Goal: Information Seeking & Learning: Learn about a topic

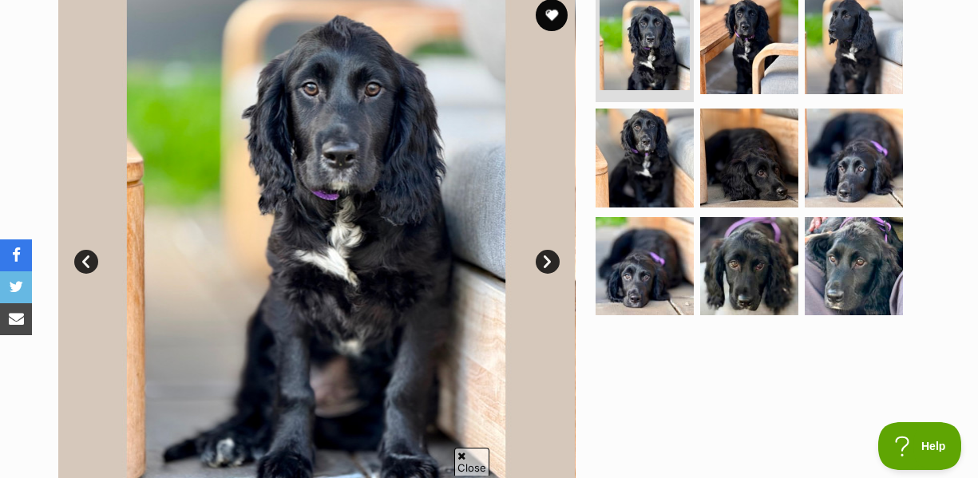
scroll to position [335, 0]
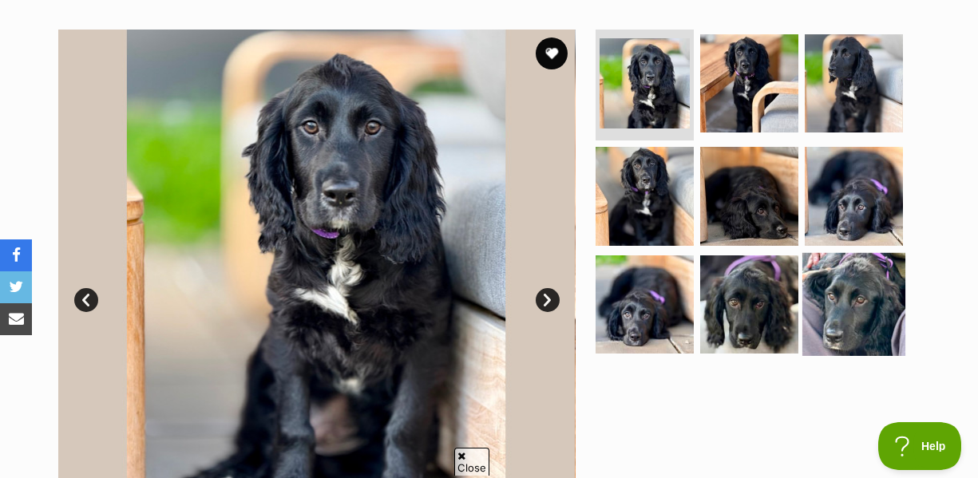
click at [863, 253] on img at bounding box center [853, 304] width 103 height 103
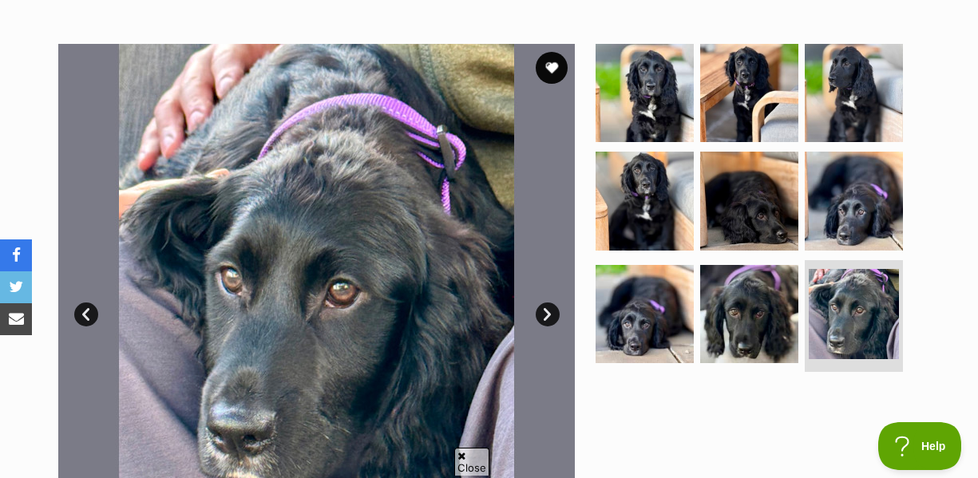
scroll to position [317, 0]
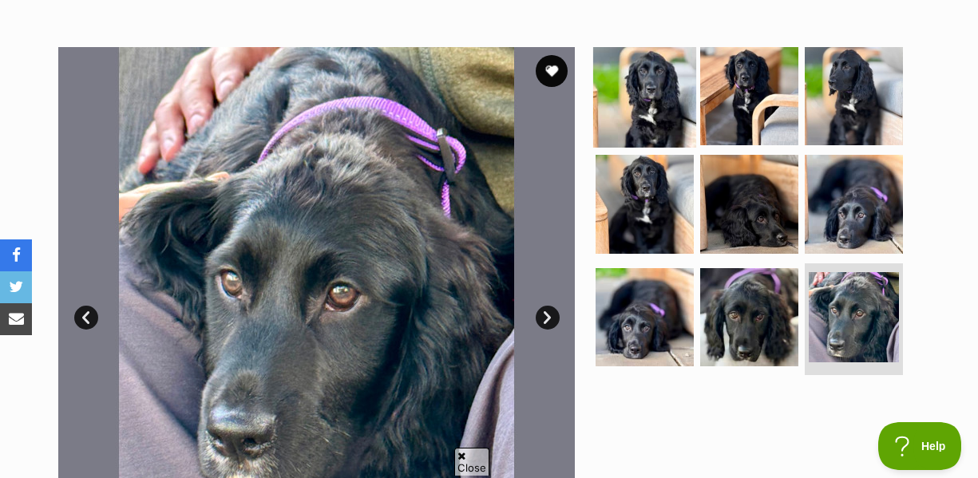
click at [658, 73] on img at bounding box center [644, 95] width 103 height 103
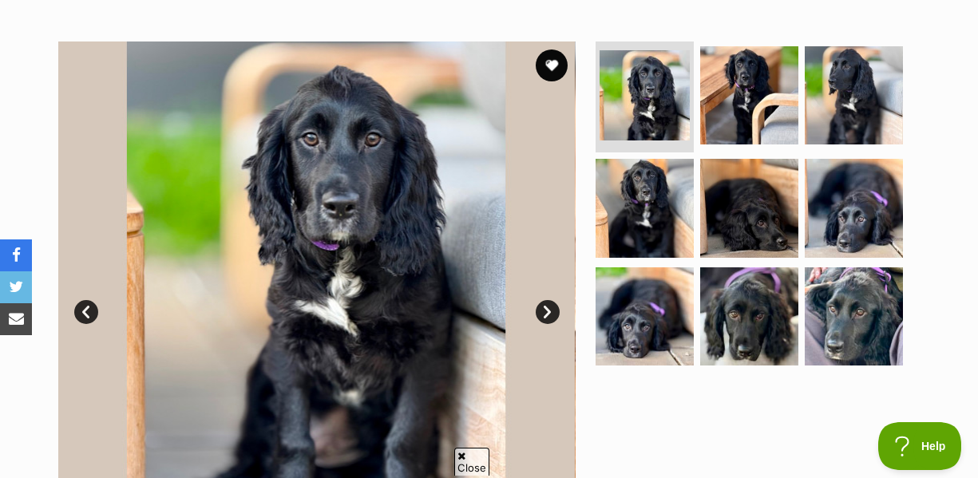
scroll to position [319, 0]
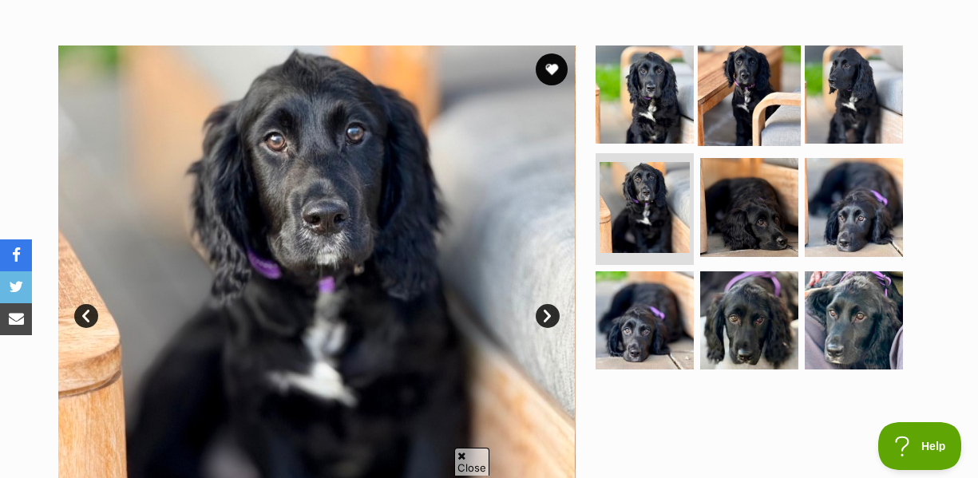
click at [740, 46] on img at bounding box center [749, 93] width 103 height 103
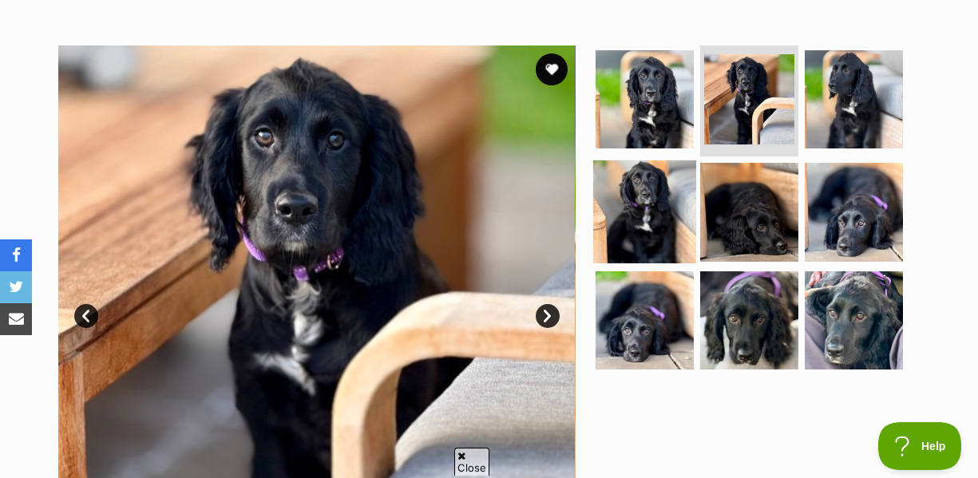
click at [628, 165] on img at bounding box center [644, 211] width 103 height 103
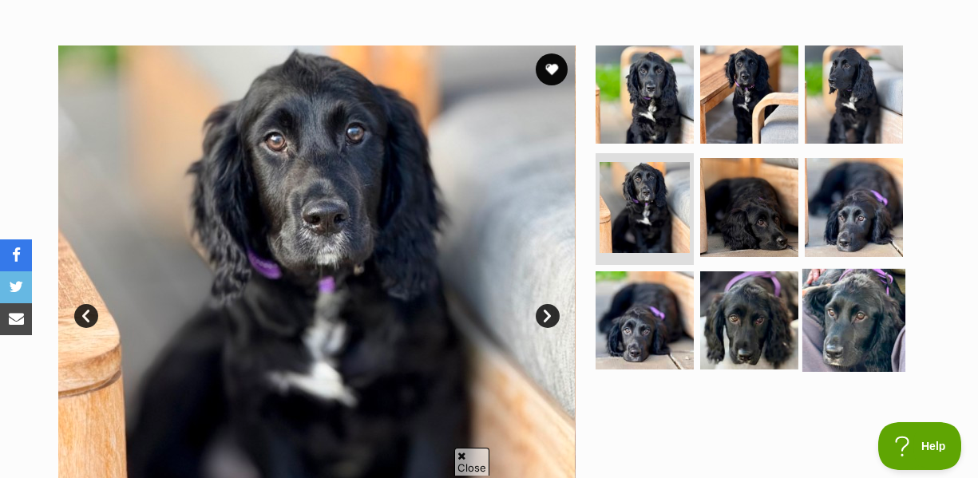
click at [870, 291] on img at bounding box center [853, 320] width 103 height 103
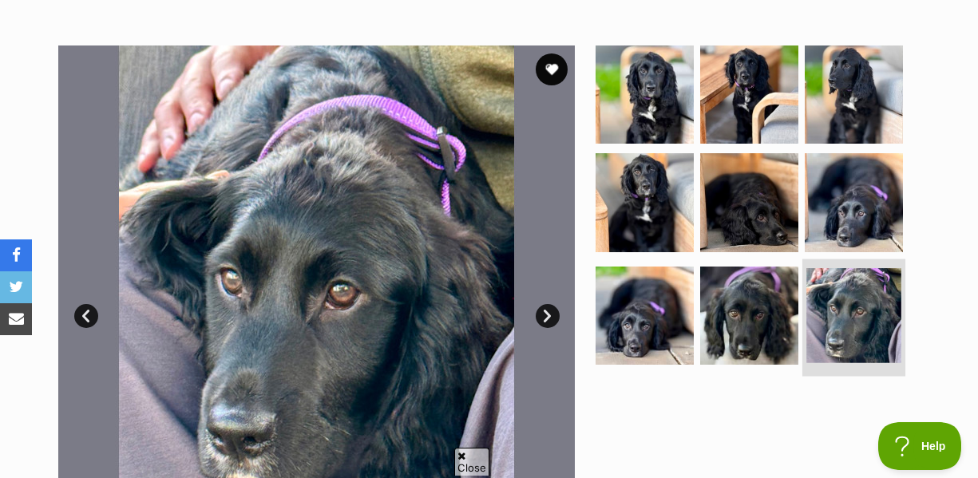
click at [802, 283] on li at bounding box center [853, 317] width 103 height 117
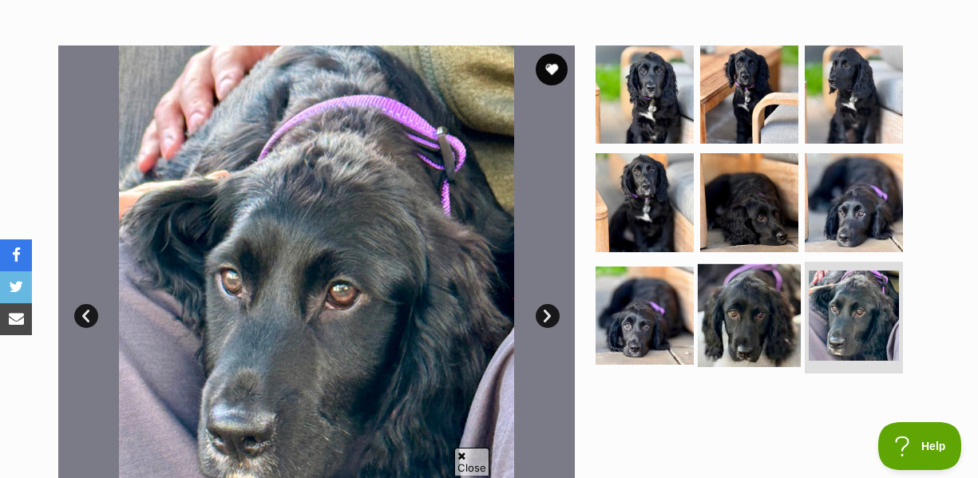
click at [758, 276] on img at bounding box center [749, 315] width 103 height 103
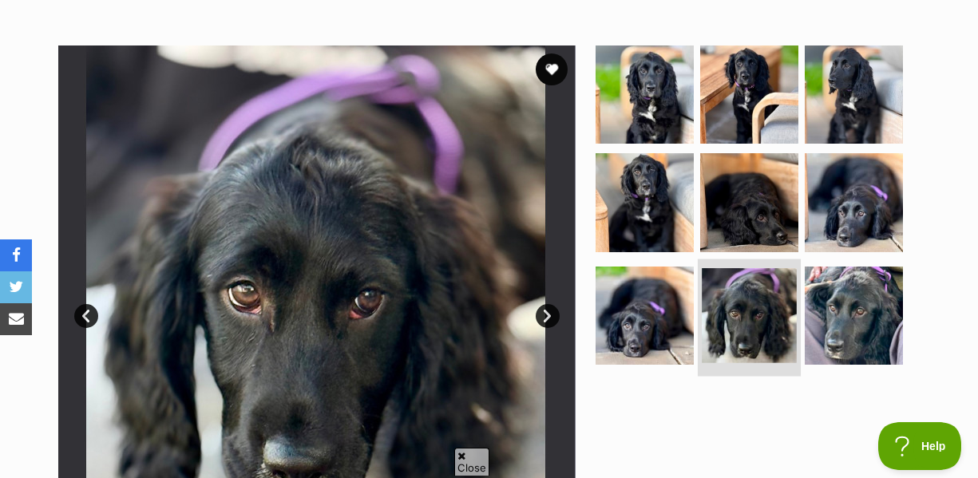
scroll to position [381, 0]
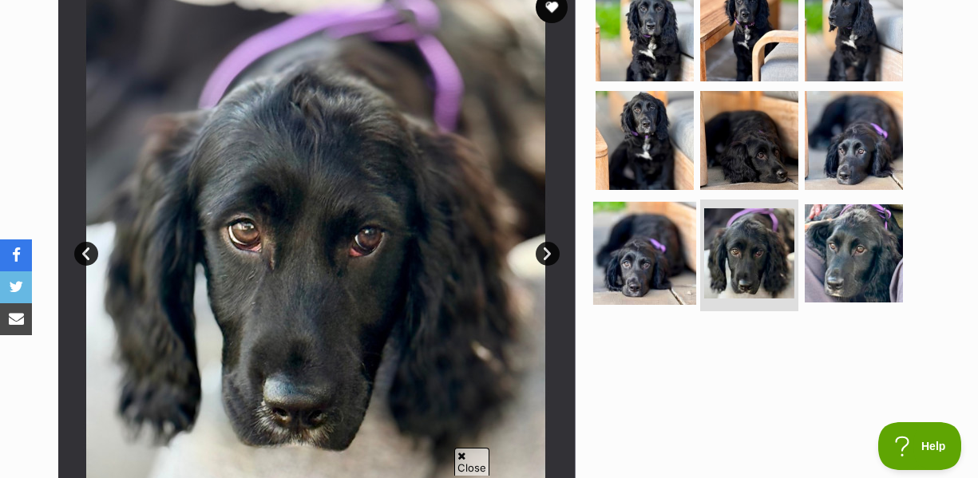
click at [667, 244] on img at bounding box center [644, 253] width 103 height 103
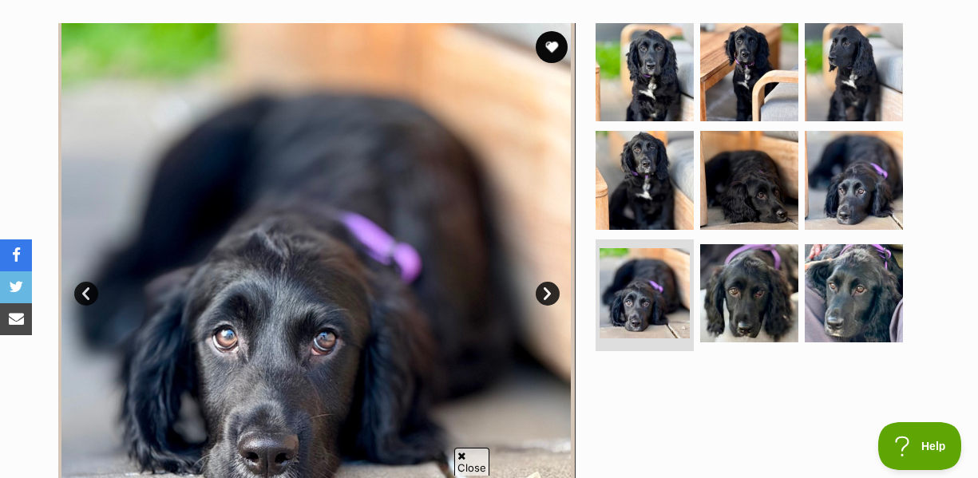
scroll to position [338, 0]
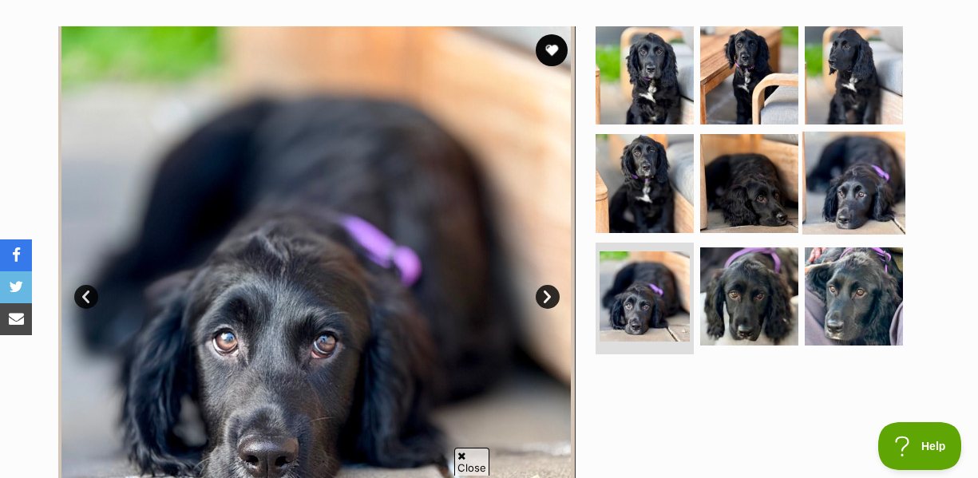
click at [845, 157] on img at bounding box center [853, 183] width 103 height 103
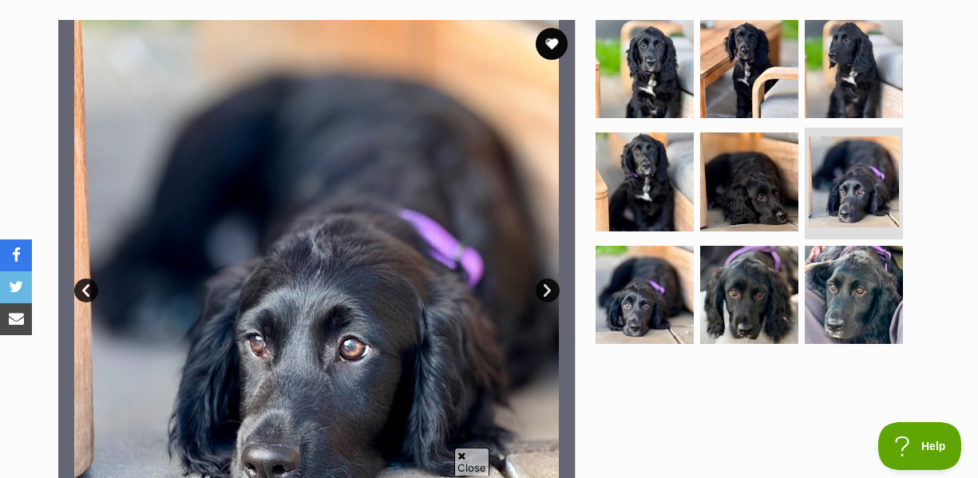
scroll to position [339, 0]
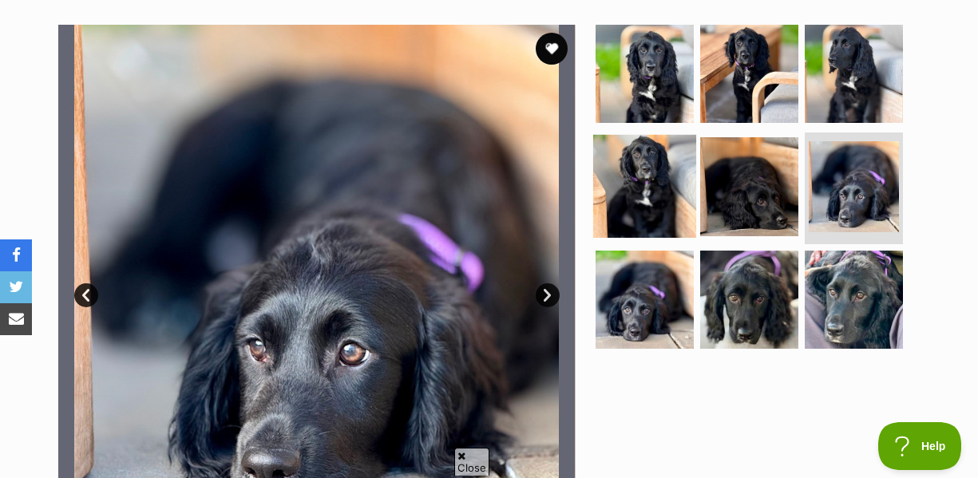
click at [610, 179] on img at bounding box center [644, 186] width 103 height 103
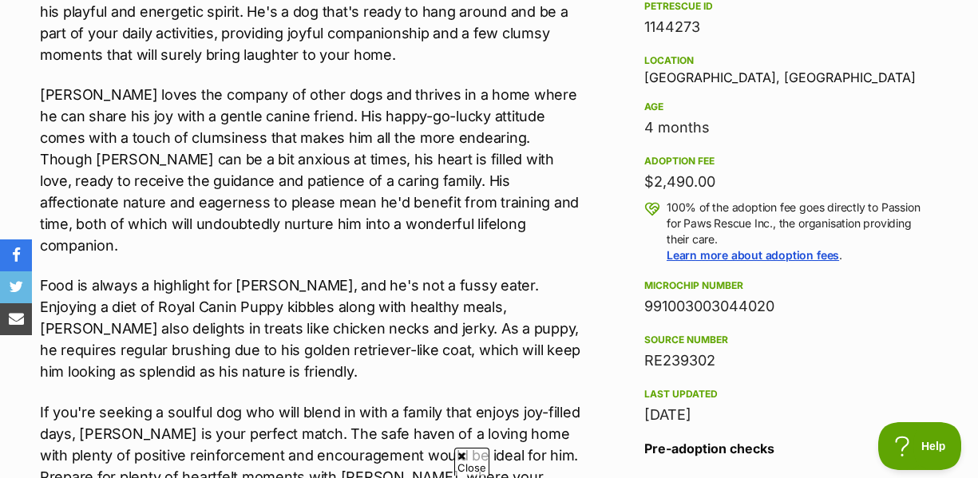
scroll to position [1056, 0]
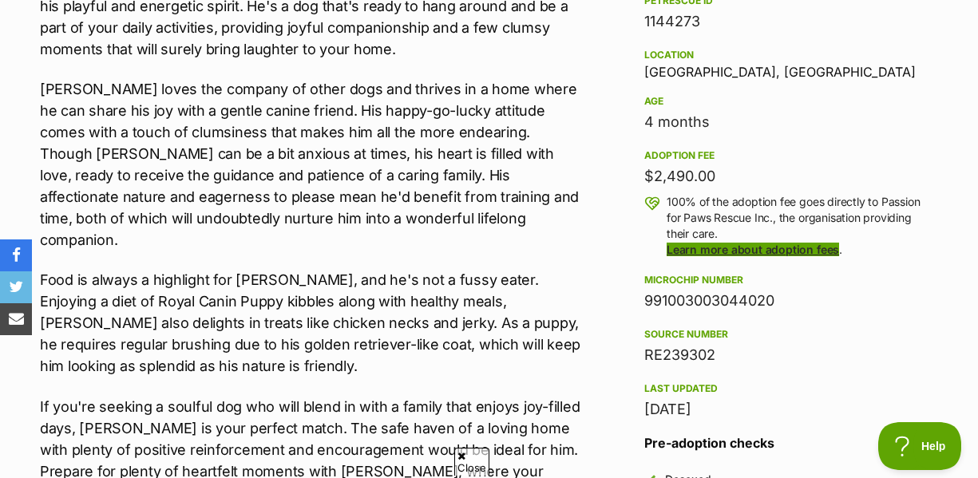
click at [774, 243] on link "Learn more about adoption fees" at bounding box center [753, 250] width 172 height 14
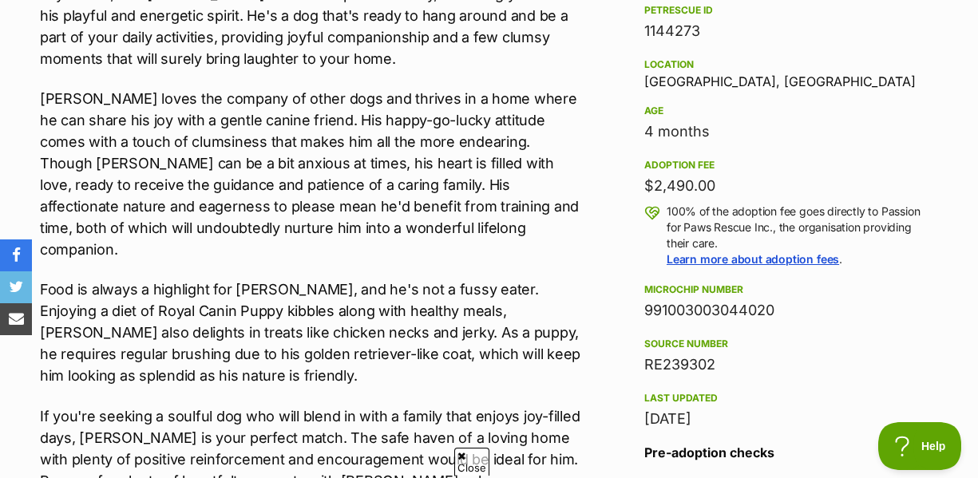
scroll to position [1047, 0]
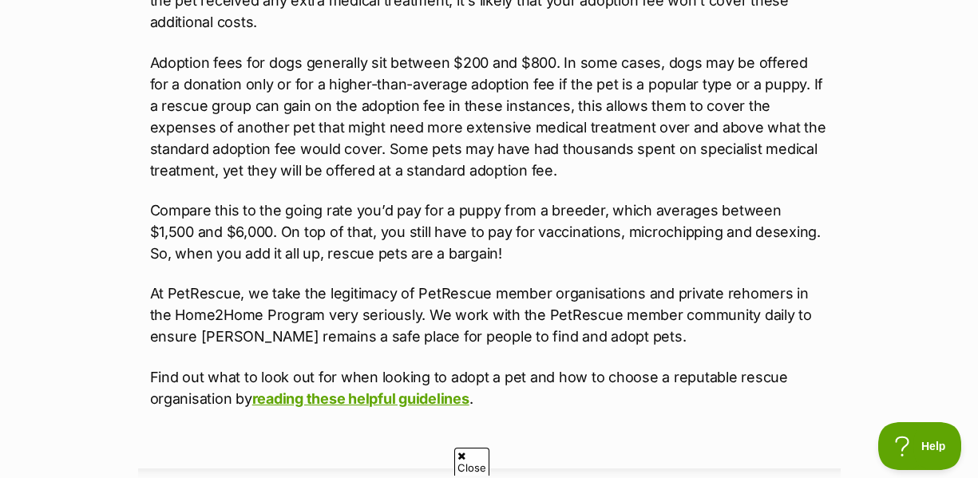
scroll to position [1241, 0]
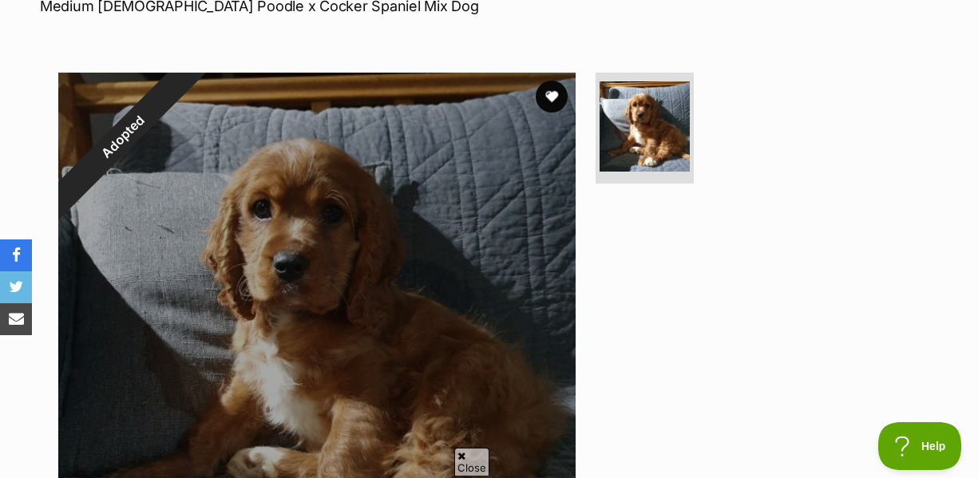
scroll to position [288, 0]
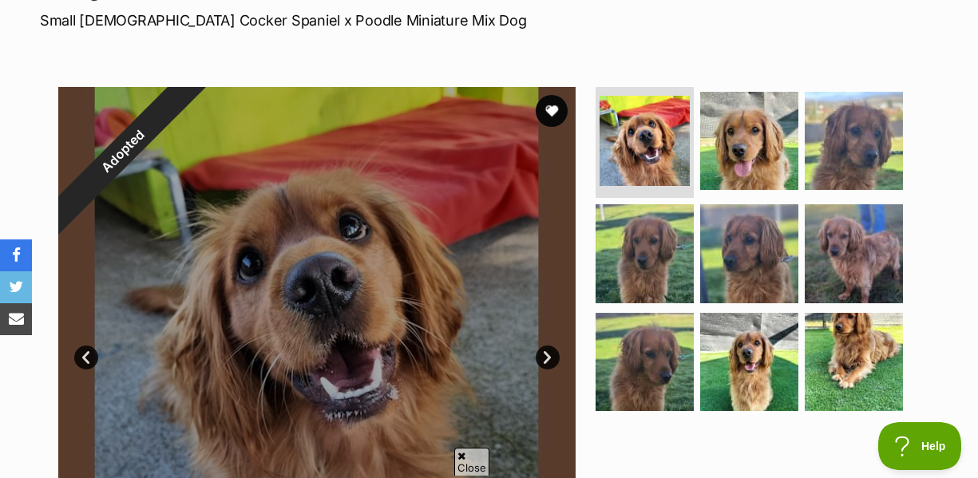
scroll to position [281, 0]
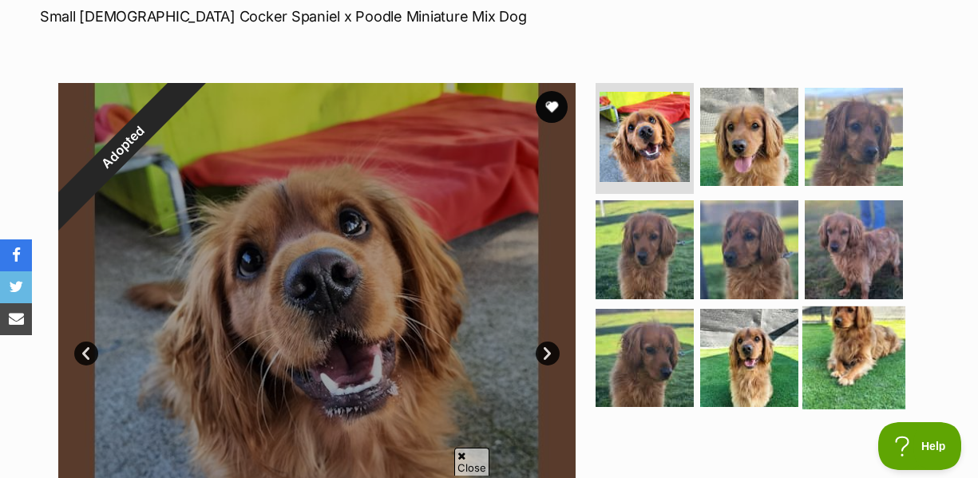
click at [873, 322] on img at bounding box center [853, 358] width 103 height 103
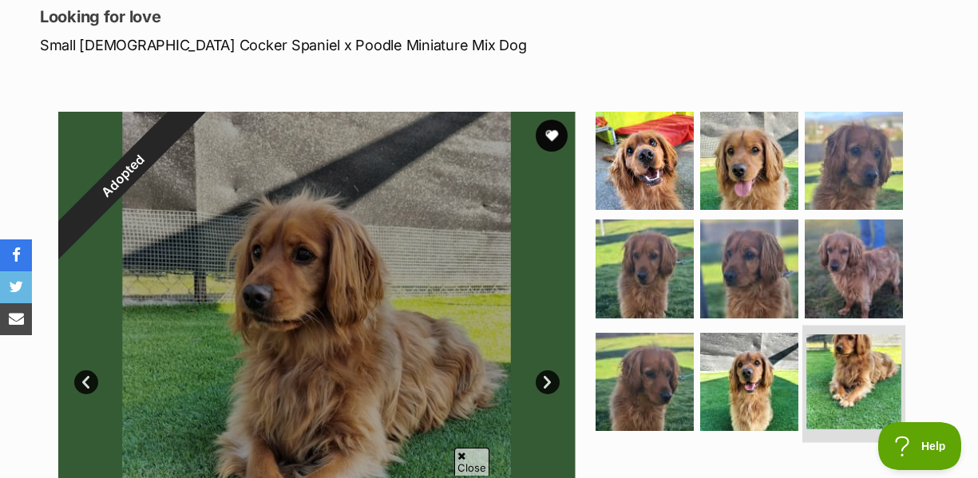
scroll to position [250, 0]
